Goal: Transaction & Acquisition: Book appointment/travel/reservation

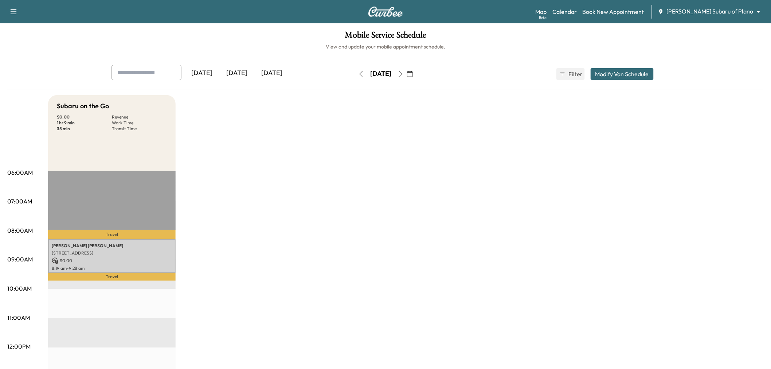
click at [212, 72] on div "[DATE]" at bounding box center [201, 73] width 35 height 17
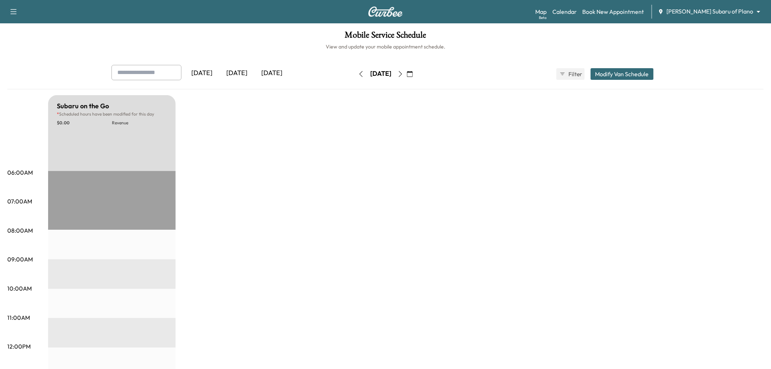
click at [217, 75] on div "[DATE]" at bounding box center [201, 73] width 35 height 17
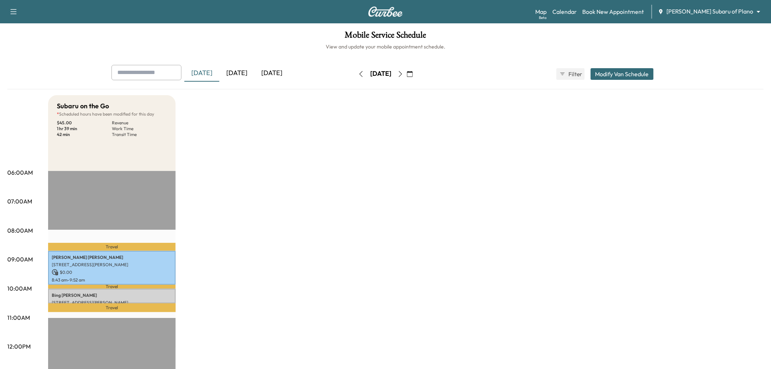
drag, startPoint x: 433, startPoint y: 73, endPoint x: 430, endPoint y: 79, distance: 7.0
click at [413, 73] on icon "button" at bounding box center [410, 74] width 6 height 6
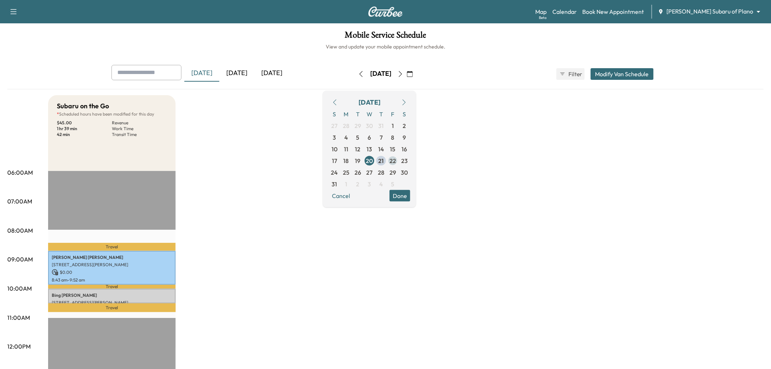
click at [396, 159] on span "22" at bounding box center [393, 160] width 7 height 9
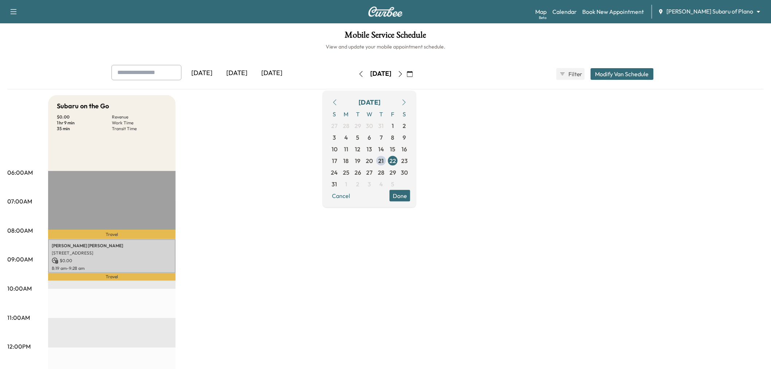
click at [410, 195] on button "Done" at bounding box center [400, 195] width 21 height 12
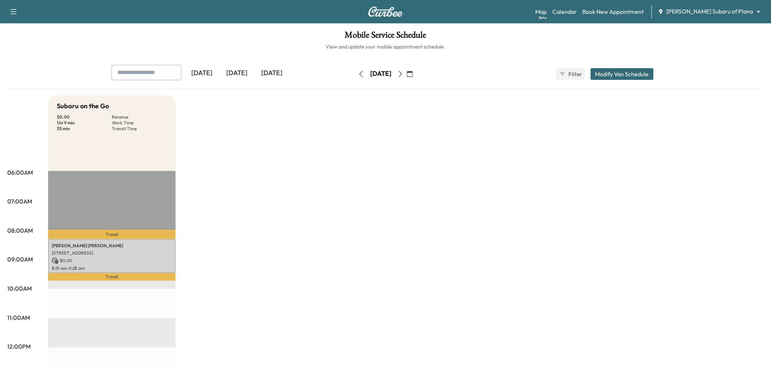
click at [382, 211] on div "Subaru on the Go $ 0.00 Revenue 1 hr 9 min Work Time 35 min Transit Time Travel…" at bounding box center [406, 368] width 716 height 547
click at [239, 72] on div "[DATE]" at bounding box center [236, 73] width 35 height 17
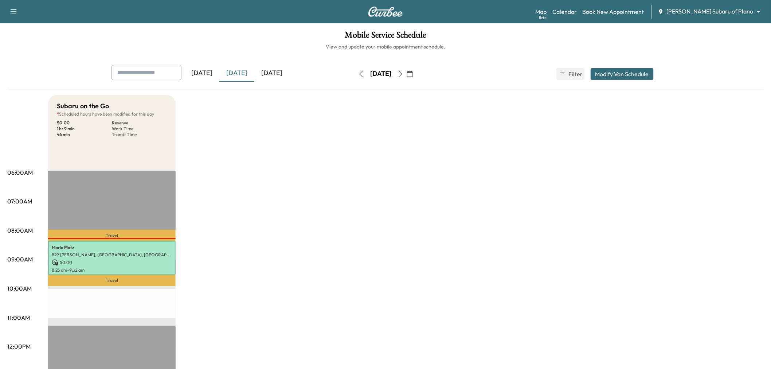
click at [243, 77] on div "[DATE]" at bounding box center [236, 73] width 35 height 17
click at [273, 78] on div "[DATE]" at bounding box center [271, 73] width 35 height 17
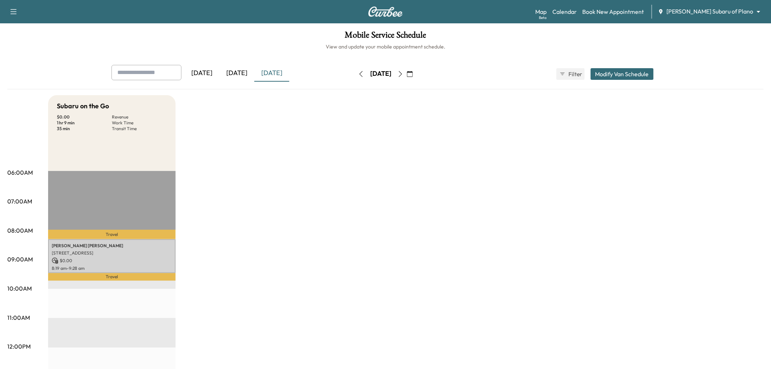
scroll to position [40, 0]
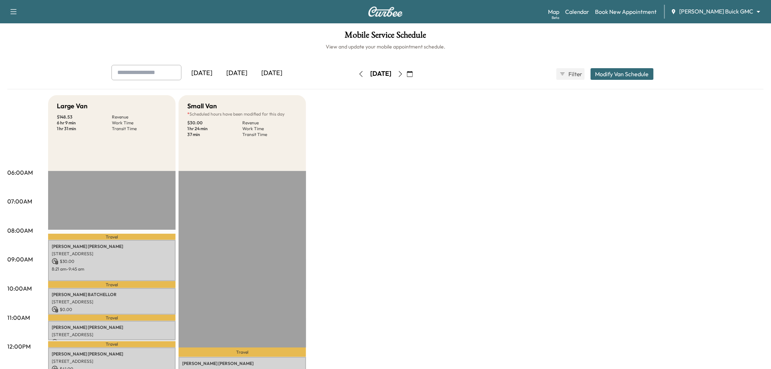
click at [205, 69] on div "[DATE]" at bounding box center [201, 73] width 35 height 17
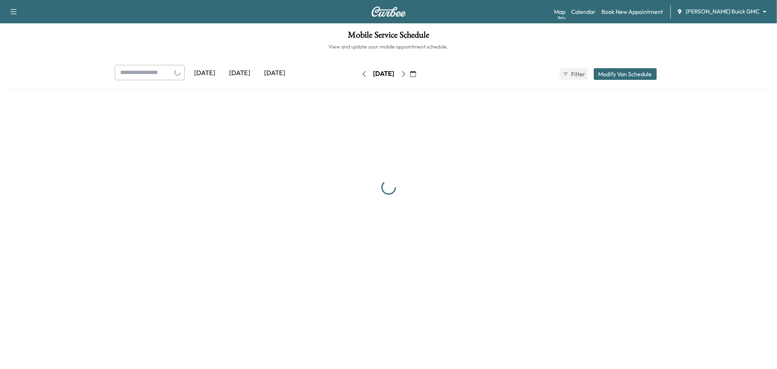
click at [205, 69] on div "[DATE]" at bounding box center [205, 73] width 35 height 17
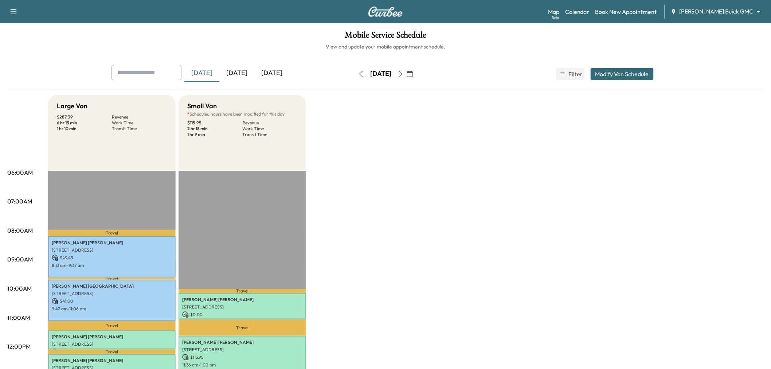
click at [407, 77] on button "button" at bounding box center [400, 74] width 12 height 12
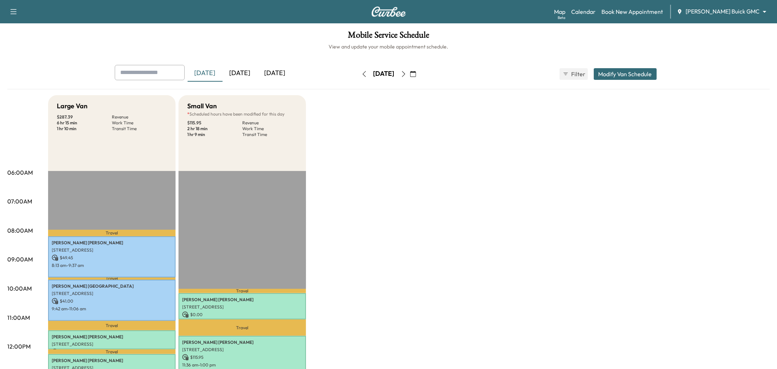
click at [410, 77] on button "button" at bounding box center [404, 74] width 12 height 12
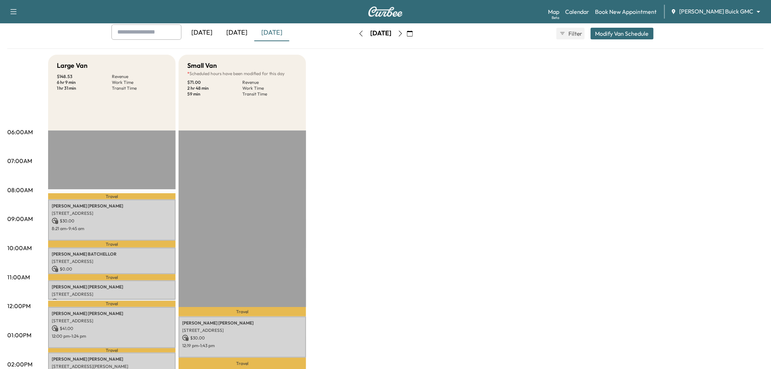
scroll to position [121, 0]
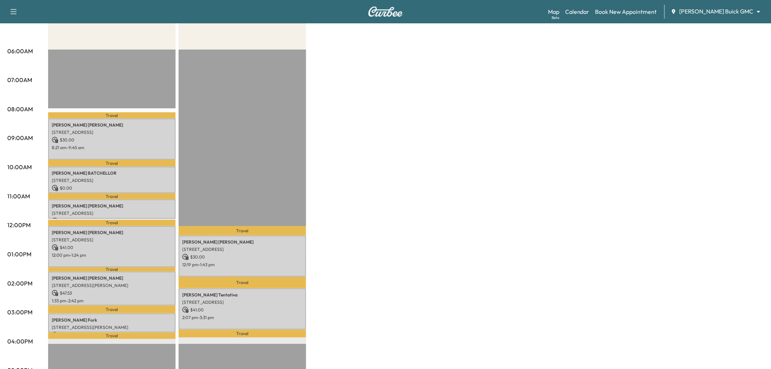
click at [371, 185] on div "Large Van $ 148.53 Revenue 6 hr 9 min Work Time 1 hr 31 min Transit Time Travel…" at bounding box center [406, 247] width 716 height 547
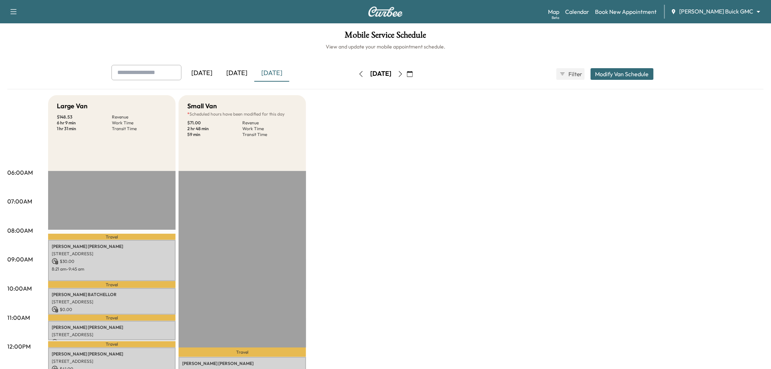
click at [239, 67] on div "[DATE]" at bounding box center [236, 73] width 35 height 17
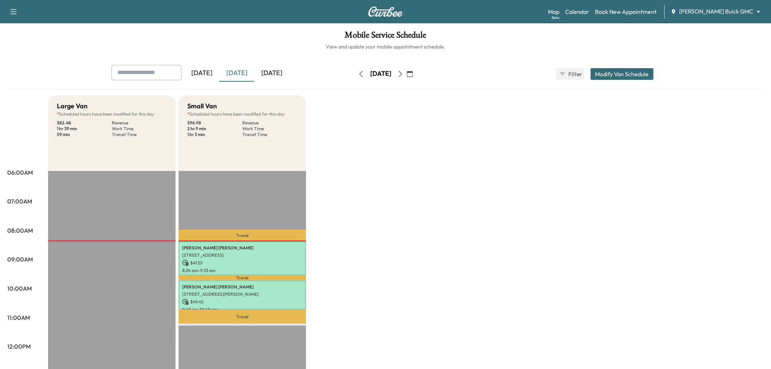
click at [274, 73] on div "[DATE]" at bounding box center [271, 73] width 35 height 17
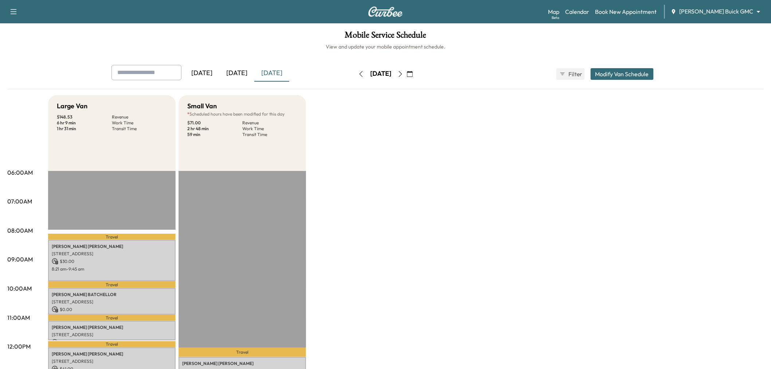
scroll to position [121, 0]
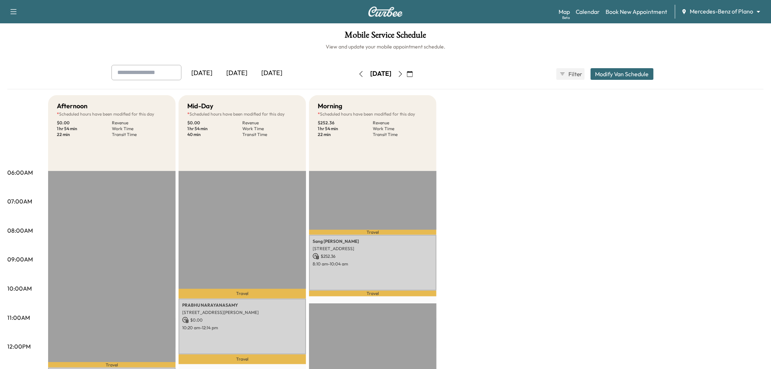
click at [209, 61] on div "Mobile Service Schedule View and update your mobile appointment schedule. Yeste…" at bounding box center [385, 336] width 771 height 626
click at [206, 68] on div "[DATE]" at bounding box center [201, 73] width 35 height 17
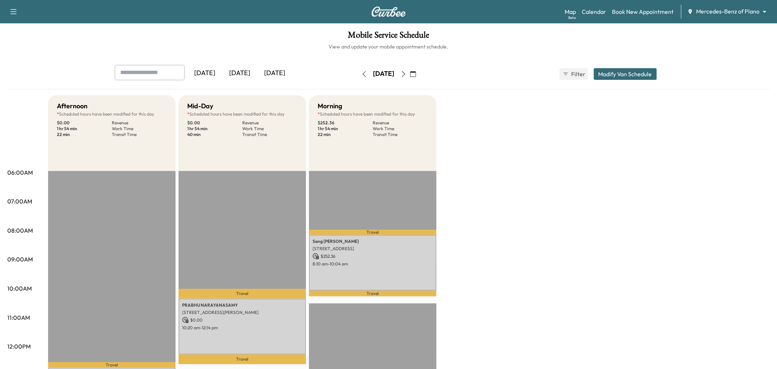
click at [206, 68] on div "[DATE]" at bounding box center [205, 73] width 35 height 17
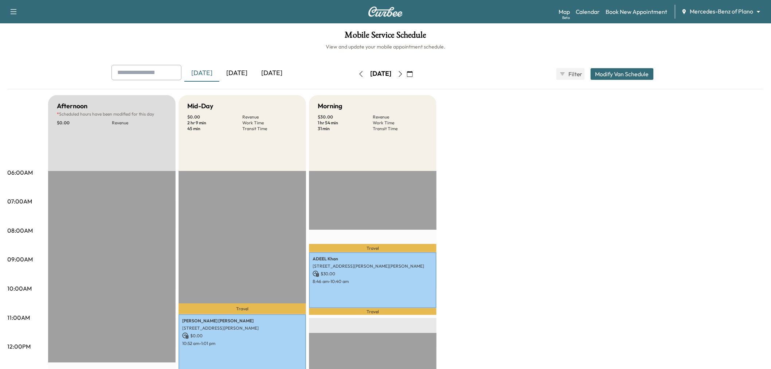
click at [403, 74] on icon "button" at bounding box center [401, 74] width 6 height 6
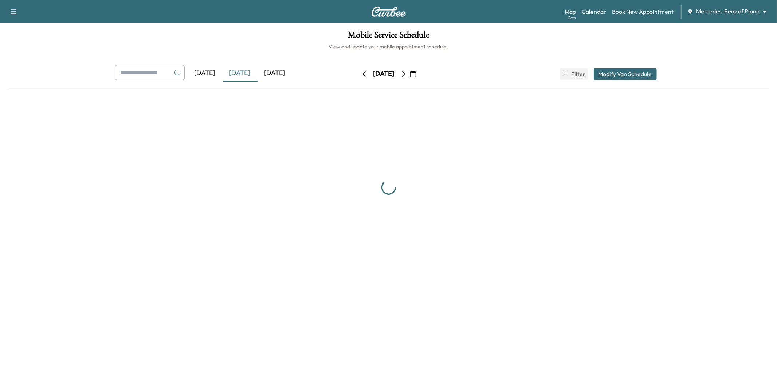
click at [407, 74] on icon "button" at bounding box center [404, 74] width 6 height 6
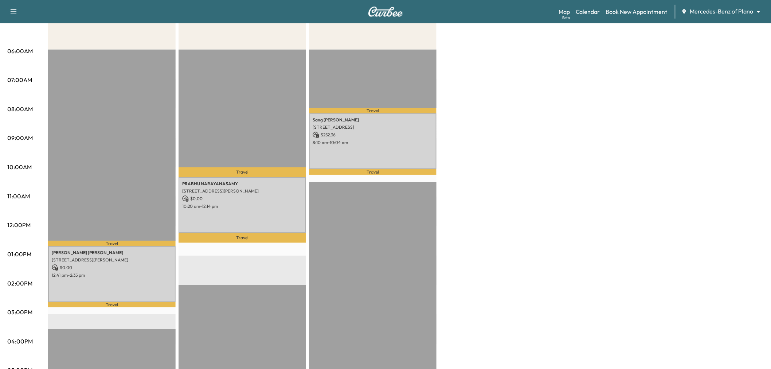
scroll to position [81, 0]
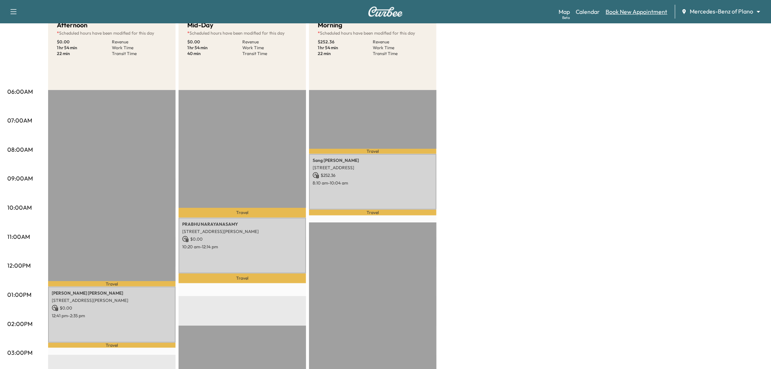
click at [635, 12] on link "Book New Appointment" at bounding box center [637, 11] width 62 height 9
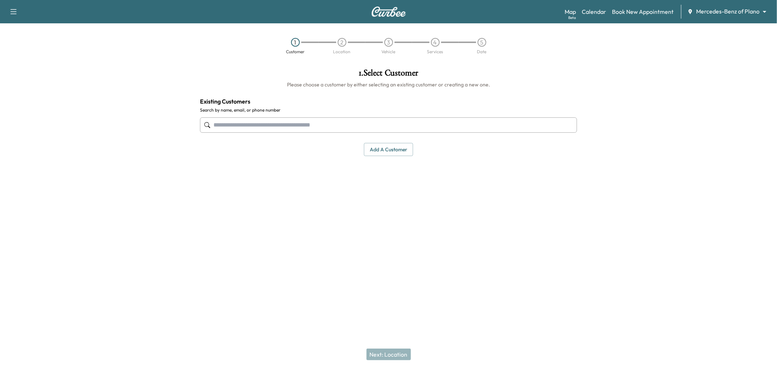
click at [372, 129] on input "text" at bounding box center [388, 124] width 377 height 15
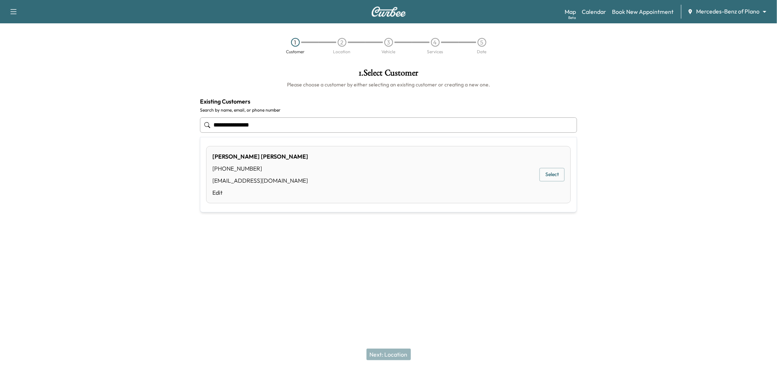
click at [556, 172] on button "Select" at bounding box center [552, 174] width 25 height 13
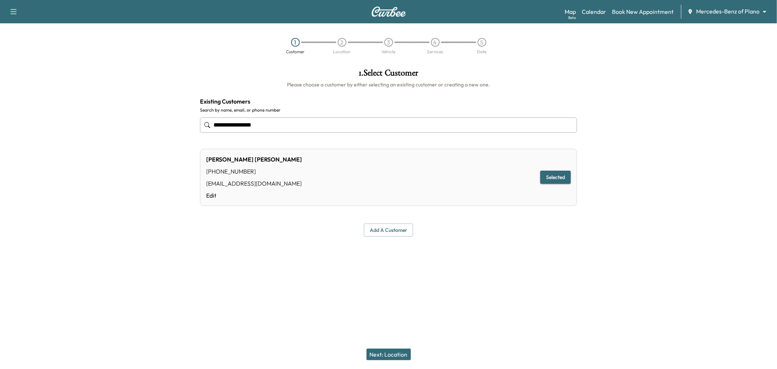
type input "**********"
click at [394, 347] on div "Next: Location" at bounding box center [388, 354] width 777 height 29
click at [393, 352] on button "Next: Location" at bounding box center [389, 354] width 44 height 12
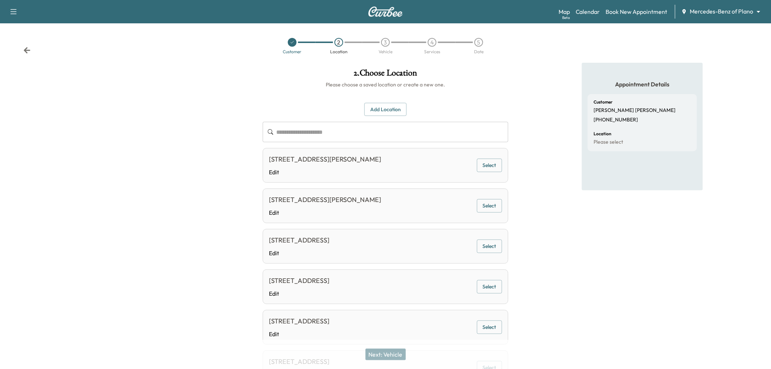
scroll to position [40, 0]
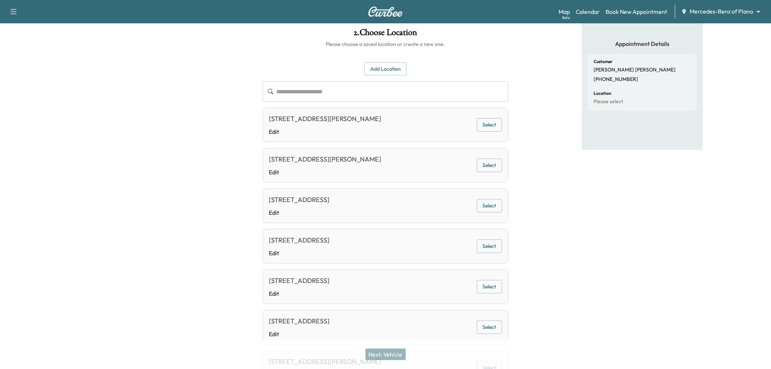
drag, startPoint x: 500, startPoint y: 200, endPoint x: 500, endPoint y: 204, distance: 3.7
click at [500, 203] on button "Select" at bounding box center [489, 205] width 25 height 13
click at [379, 353] on button "Next: Vehicle" at bounding box center [386, 354] width 40 height 12
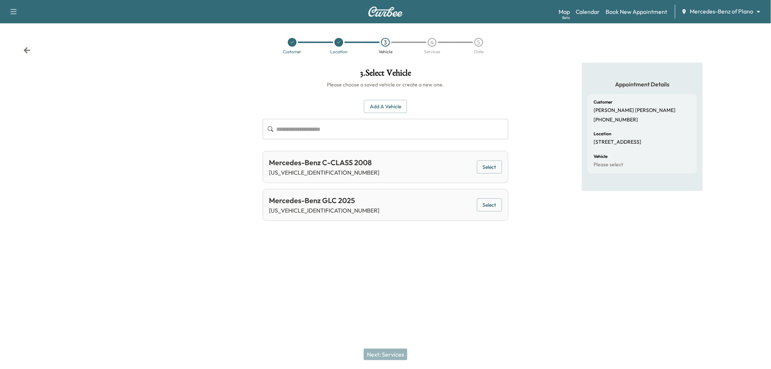
scroll to position [0, 0]
click at [492, 208] on button "Select" at bounding box center [493, 204] width 25 height 13
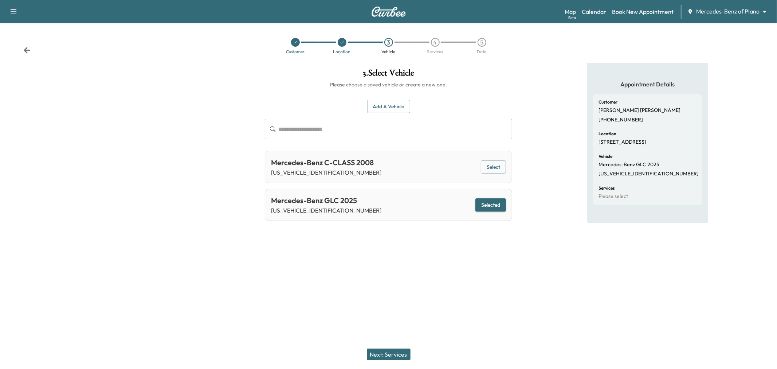
click at [396, 354] on button "Next: Services" at bounding box center [389, 354] width 44 height 12
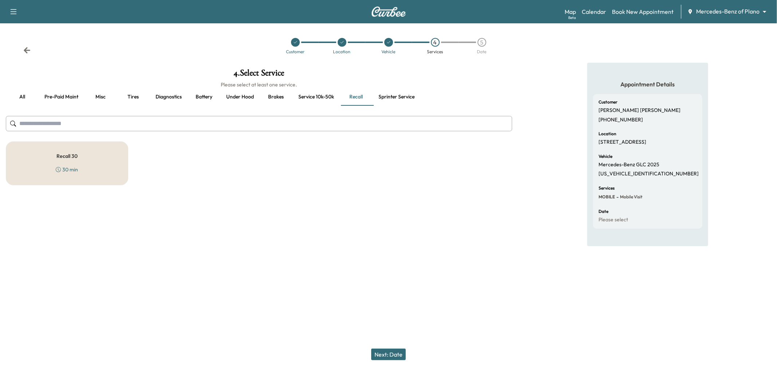
click at [390, 352] on button "Next: Date" at bounding box center [388, 354] width 35 height 12
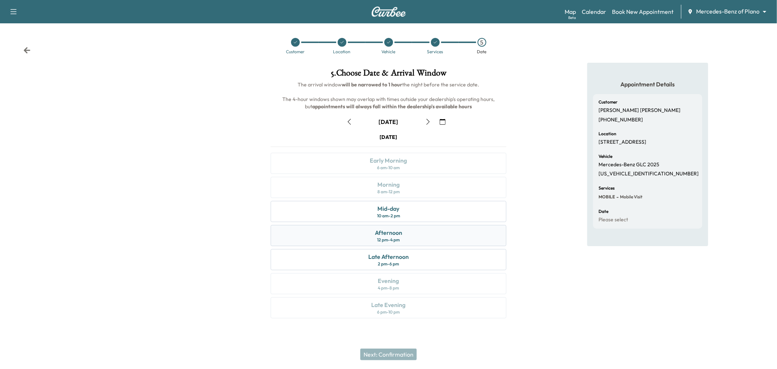
click at [423, 234] on div "Afternoon 12 pm - 4 pm" at bounding box center [389, 235] width 236 height 21
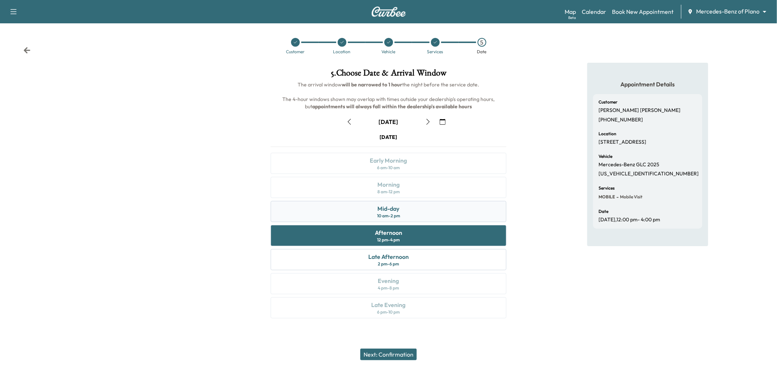
click at [400, 216] on div "10 am - 2 pm" at bounding box center [388, 216] width 23 height 6
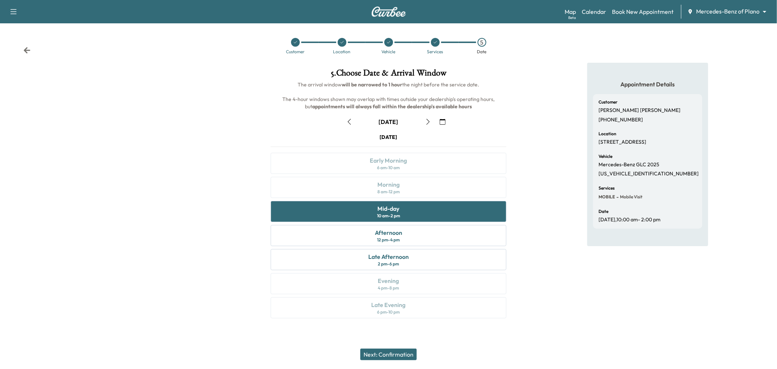
click at [400, 351] on button "Next: Confirmation" at bounding box center [388, 354] width 56 height 12
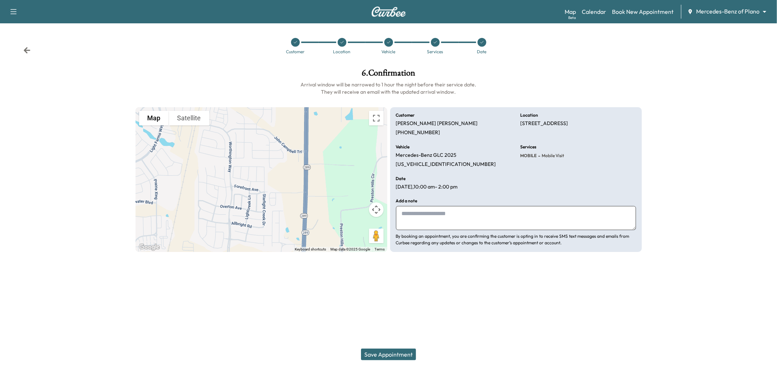
click at [392, 353] on button "Save Appointment" at bounding box center [388, 354] width 55 height 12
click at [383, 355] on button "Save Appointment" at bounding box center [388, 354] width 55 height 12
click at [388, 359] on button "Save Appointment" at bounding box center [388, 354] width 55 height 12
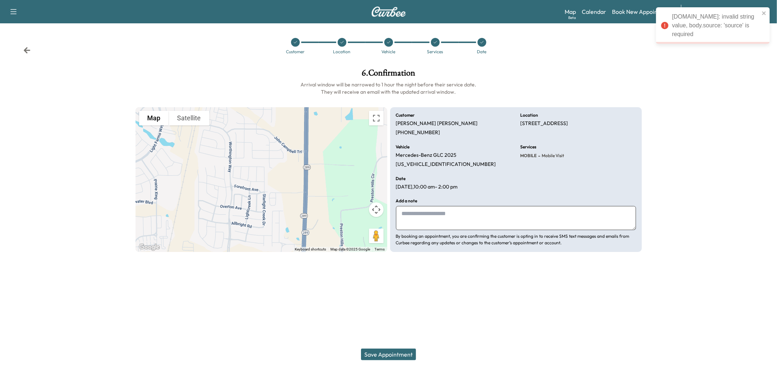
click at [341, 46] on div at bounding box center [342, 42] width 9 height 9
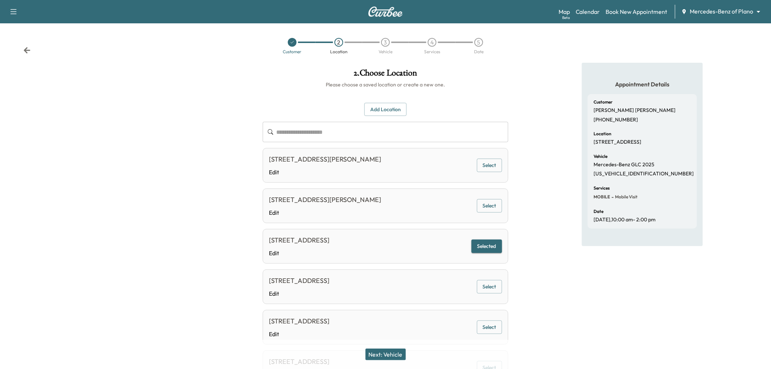
click at [380, 112] on button "Add Location" at bounding box center [385, 109] width 42 height 13
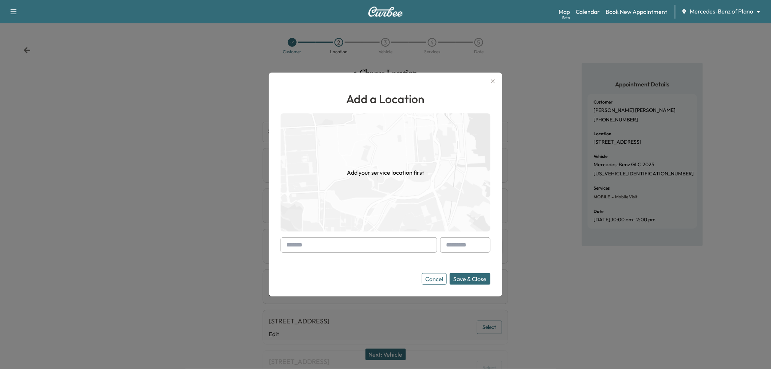
click at [307, 248] on input "text" at bounding box center [359, 244] width 157 height 15
type input "********"
click at [493, 81] on icon "button" at bounding box center [493, 81] width 9 height 9
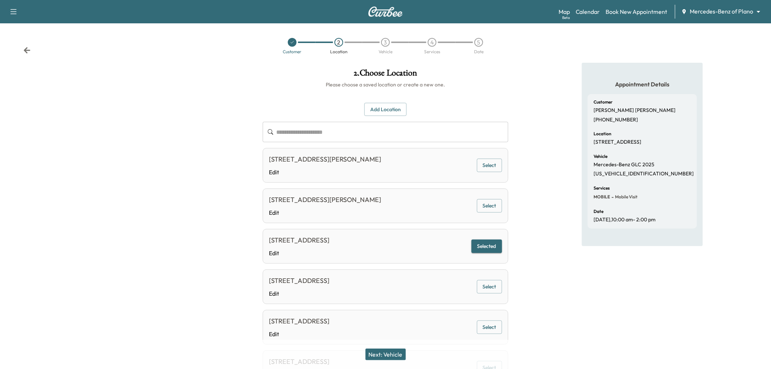
click at [12, 12] on icon "button" at bounding box center [13, 11] width 9 height 9
click at [27, 39] on button "Log Out" at bounding box center [25, 41] width 27 height 12
